Goal: Check status: Check status

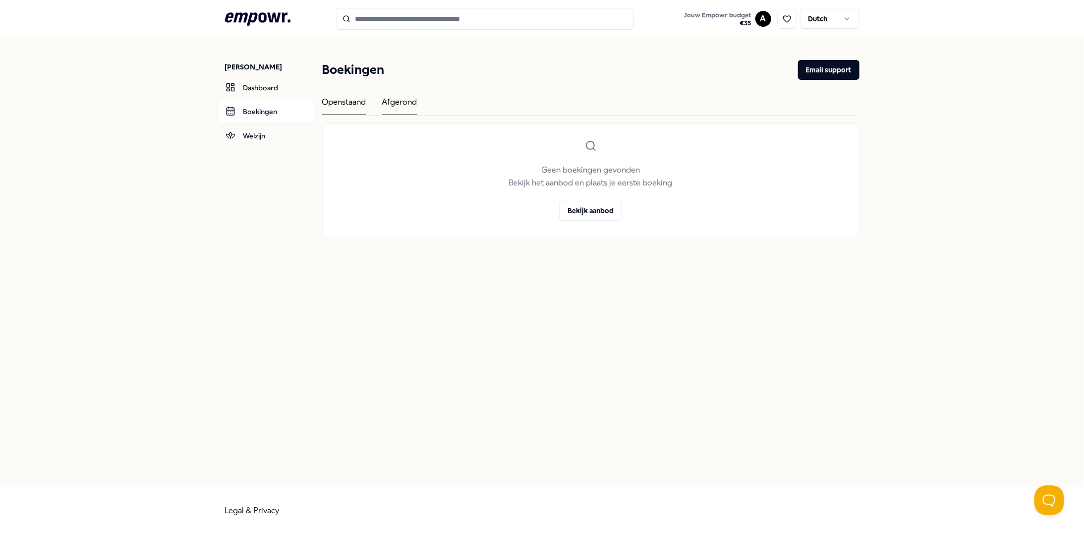
click at [393, 100] on div "Afgerond" at bounding box center [399, 105] width 35 height 19
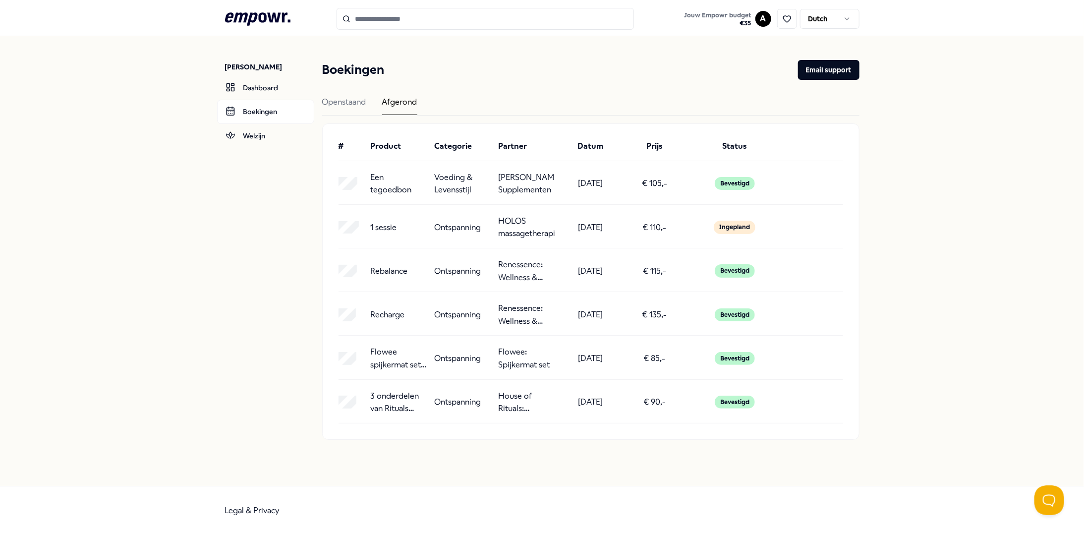
click at [736, 225] on div "Ingepland" at bounding box center [735, 227] width 42 height 13
click at [401, 4] on header ".empowr-logo_svg__cls-1{fill:#03032f} Jouw Empowr budget € 35 A Dutch" at bounding box center [542, 18] width 1084 height 36
click at [401, 20] on input "Search for products, categories or subcategories" at bounding box center [485, 19] width 297 height 22
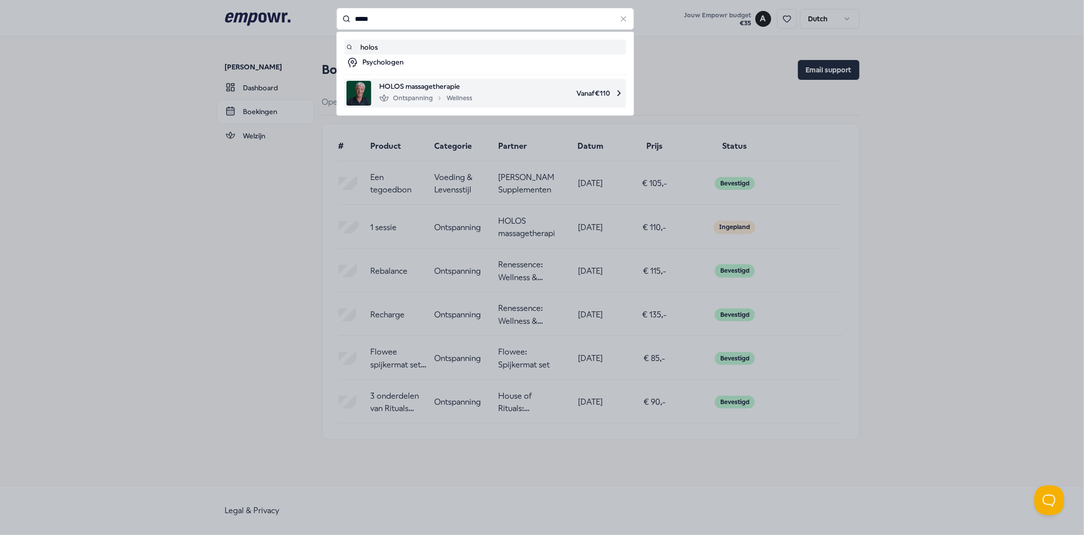
click at [416, 90] on span "HOLOS massagetherapie" at bounding box center [425, 86] width 93 height 11
type input "*****"
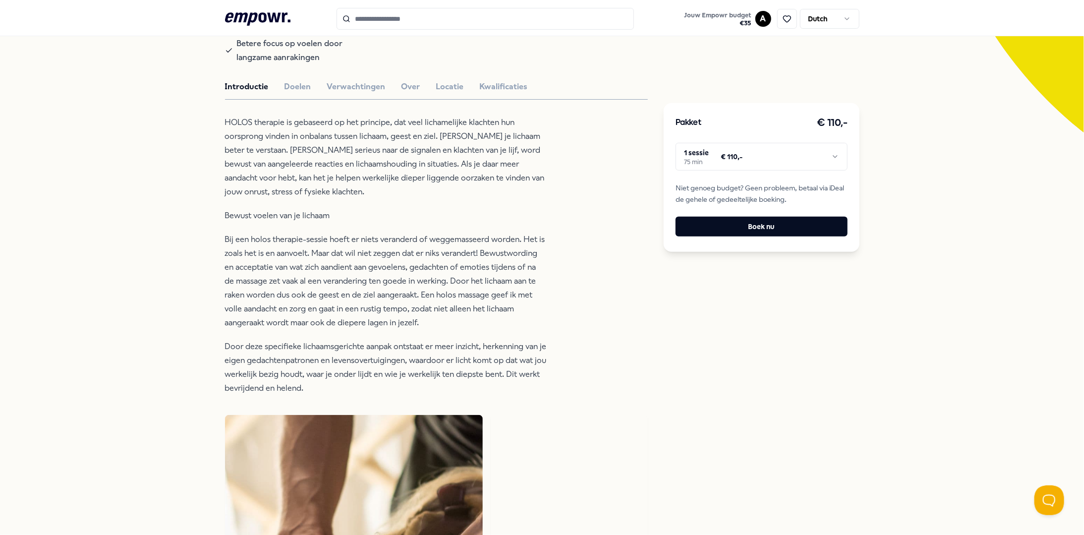
scroll to position [248, 0]
